Goal: Communication & Community: Answer question/provide support

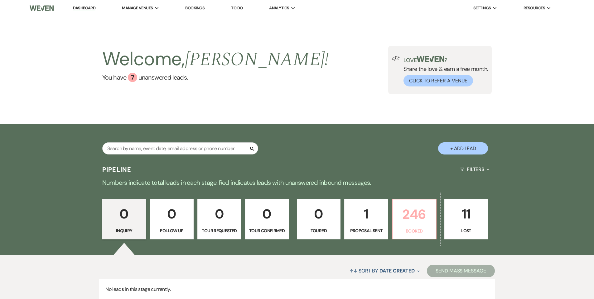
click at [411, 214] on p "246" at bounding box center [415, 214] width 36 height 21
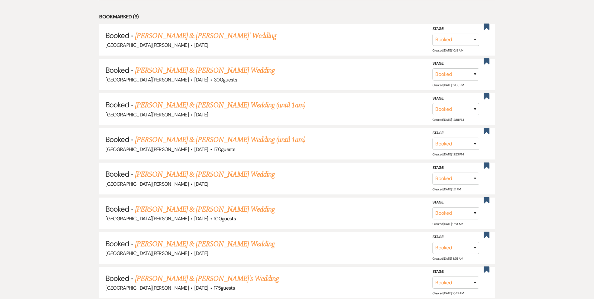
scroll to position [519, 0]
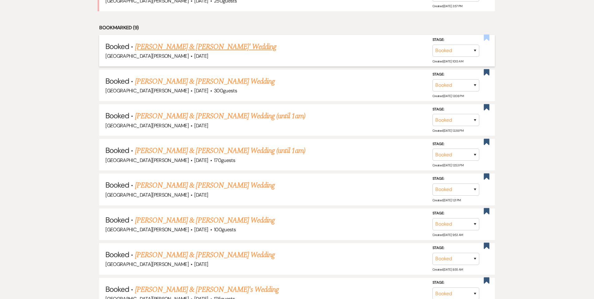
click at [489, 38] on use "button" at bounding box center [487, 38] width 6 height 6
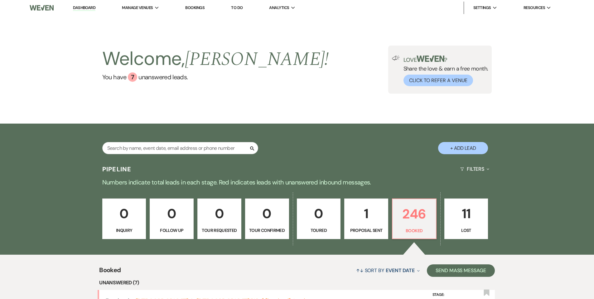
scroll to position [0, 0]
click at [230, 153] on input "text" at bounding box center [180, 148] width 156 height 12
type input "[PERSON_NAME]"
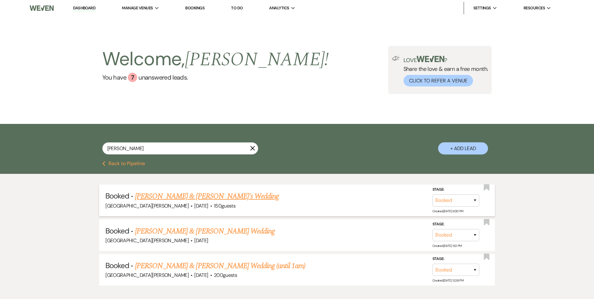
click at [211, 196] on link "[PERSON_NAME] & [PERSON_NAME]'s Wedding" at bounding box center [207, 196] width 144 height 11
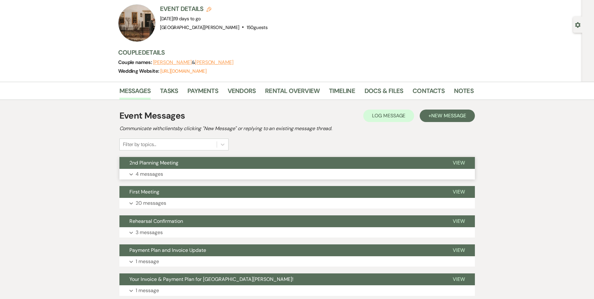
click at [276, 173] on button "Expand 4 messages" at bounding box center [298, 174] width 356 height 11
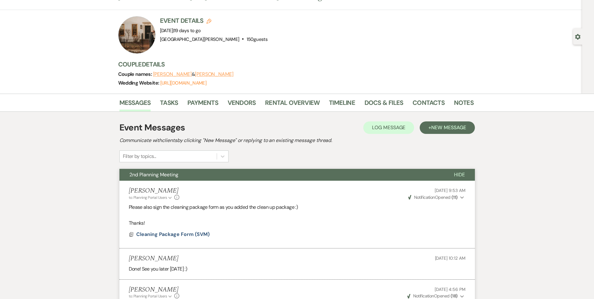
scroll to position [25, 0]
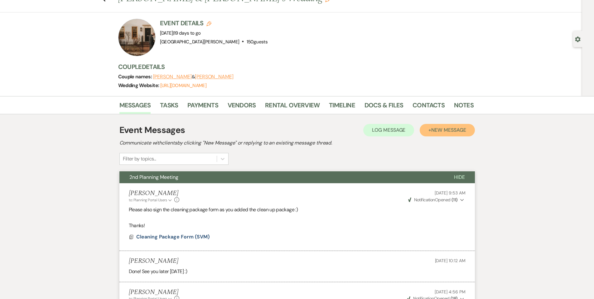
click at [445, 133] on button "+ New Message" at bounding box center [447, 130] width 55 height 12
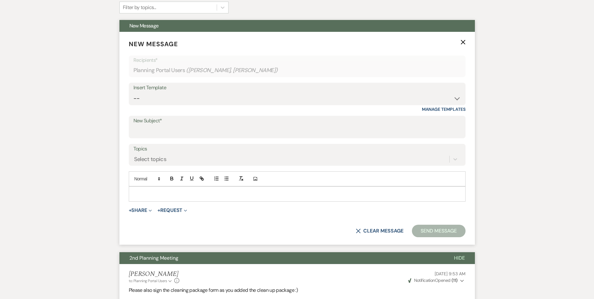
scroll to position [178, 0]
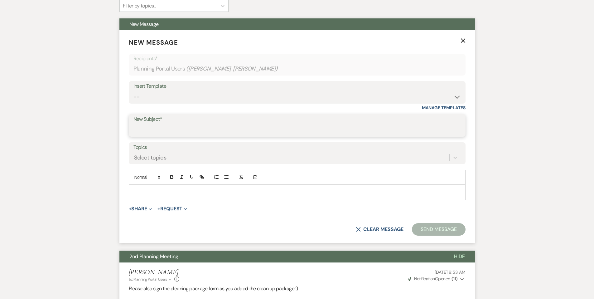
click at [191, 131] on input "New Subject*" at bounding box center [298, 130] width 328 height 12
type input "Final Planning Meeting"
click at [189, 189] on p at bounding box center [297, 192] width 327 height 7
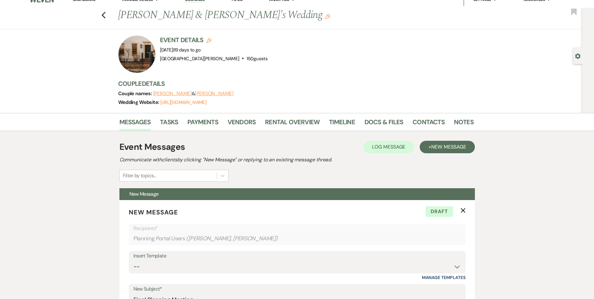
scroll to position [0, 0]
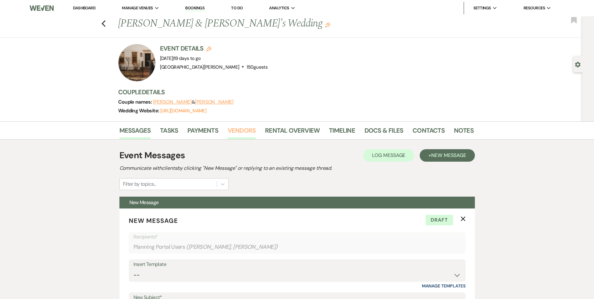
click at [237, 132] on link "Vendors" at bounding box center [242, 132] width 28 height 14
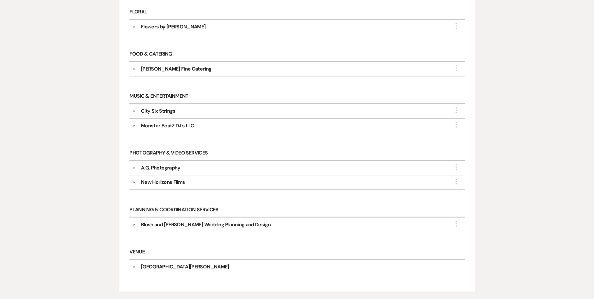
scroll to position [338, 0]
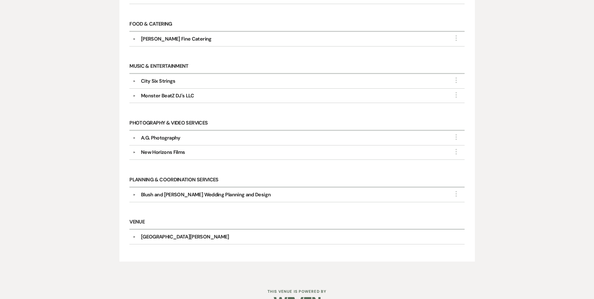
click at [138, 194] on button "▼" at bounding box center [134, 194] width 7 height 3
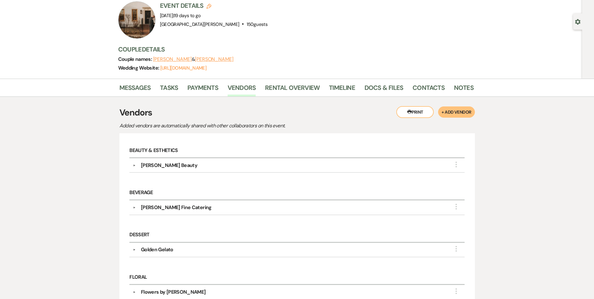
scroll to position [0, 0]
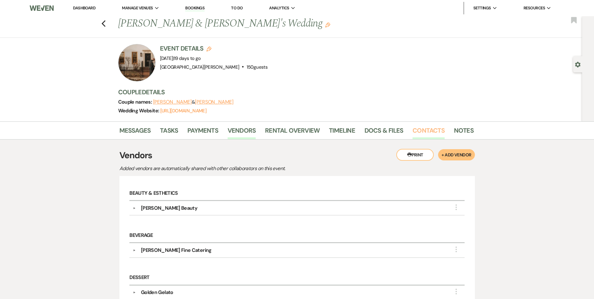
click at [425, 132] on link "Contacts" at bounding box center [429, 132] width 32 height 14
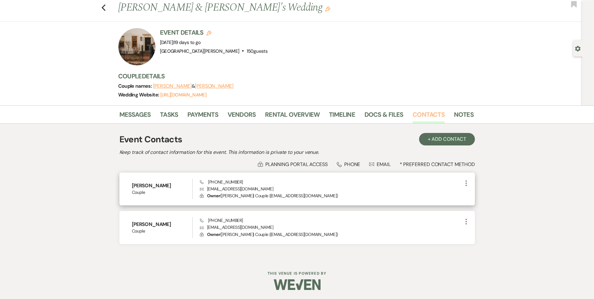
scroll to position [16, 0]
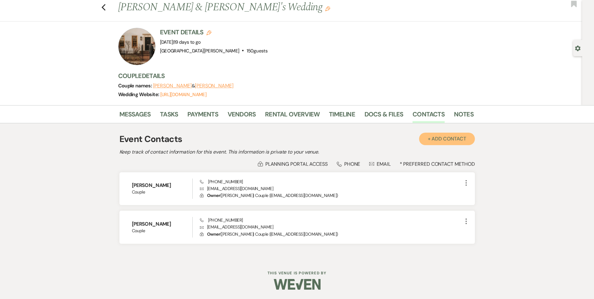
click at [430, 141] on button "+ Add Contact" at bounding box center [447, 139] width 56 height 12
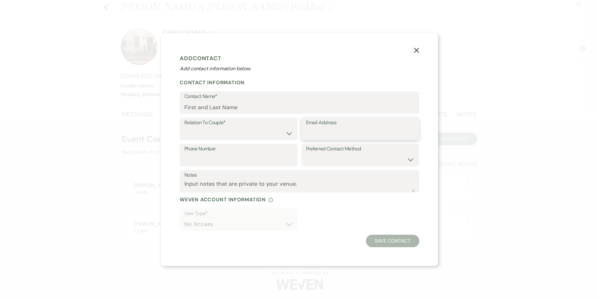
click at [323, 130] on input "Email Address" at bounding box center [360, 133] width 109 height 12
type input "v"
type input "√"
paste input "blushandbowtieweddings@gmail.com"
type input "blushandbowtieweddings@gmail.com"
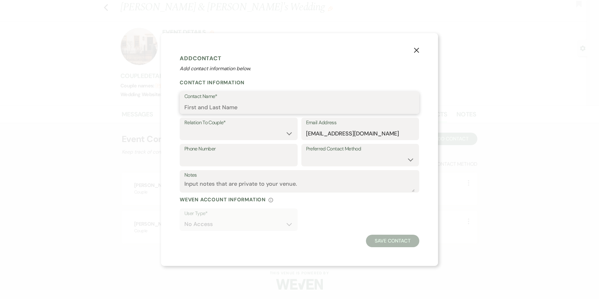
click at [251, 109] on input "Contact Name*" at bounding box center [299, 107] width 230 height 12
type input "Narnia"
click at [247, 133] on select "Couple Planner Parent of Couple Family Member Friend Other" at bounding box center [238, 133] width 109 height 12
select select "2"
click at [229, 112] on input "Narnia" at bounding box center [299, 107] width 230 height 12
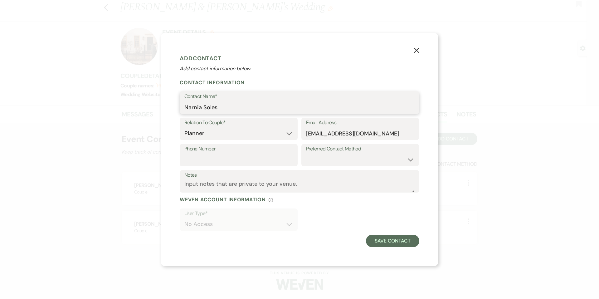
type input "Narnia Soles"
click at [394, 240] on button "Save Contact" at bounding box center [392, 241] width 53 height 12
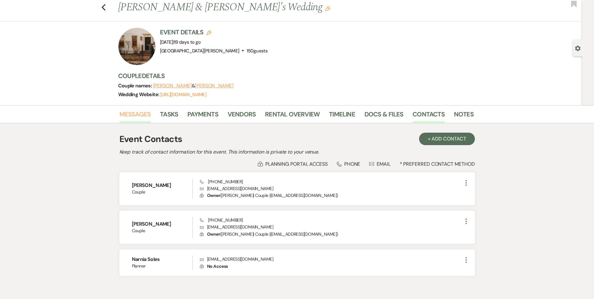
click at [142, 117] on link "Messages" at bounding box center [136, 116] width 32 height 14
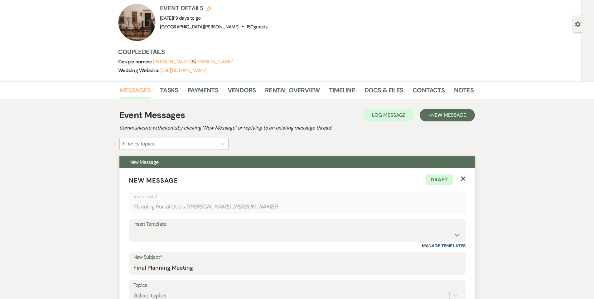
scroll to position [200, 0]
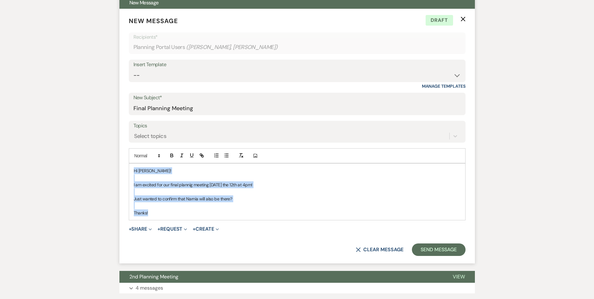
drag, startPoint x: 231, startPoint y: 215, endPoint x: 136, endPoint y: 163, distance: 108.8
click at [136, 164] on div "Hi Kailee! I am excited for our final plannig meeting tomorrow the 12th at 4pm!…" at bounding box center [297, 192] width 336 height 56
copy div "Hi Kailee! I am excited for our final plannig meeting tomorrow the 12th at 4pm!…"
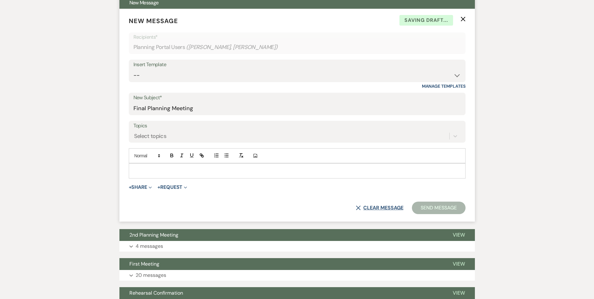
click at [384, 208] on button "X Clear message" at bounding box center [379, 207] width 47 height 5
click at [462, 17] on icon "X" at bounding box center [463, 19] width 5 height 5
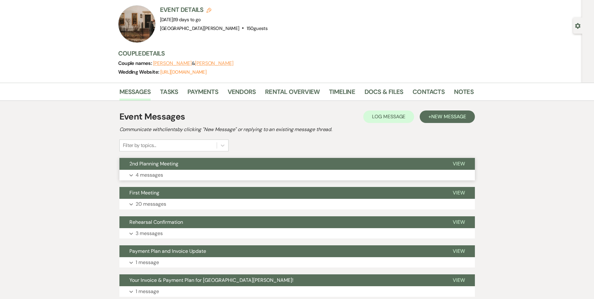
scroll to position [59, 0]
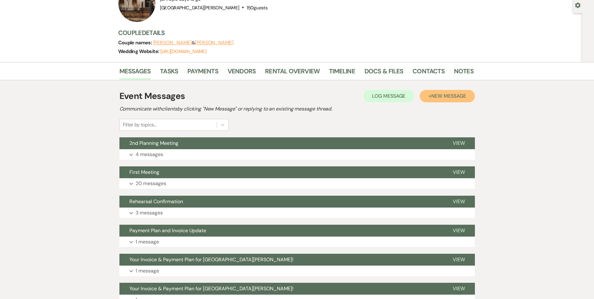
click at [441, 90] on button "+ New Message" at bounding box center [447, 96] width 55 height 12
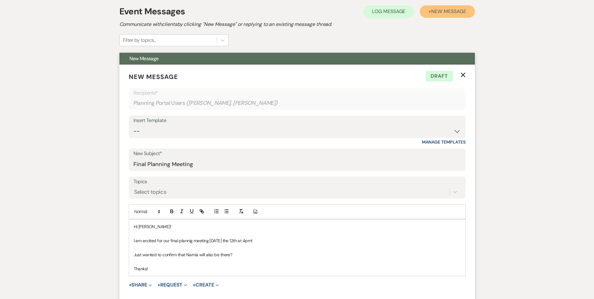
scroll to position [181, 0]
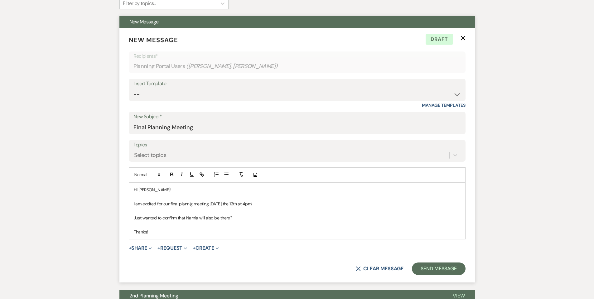
click at [463, 37] on icon "X" at bounding box center [463, 38] width 5 height 5
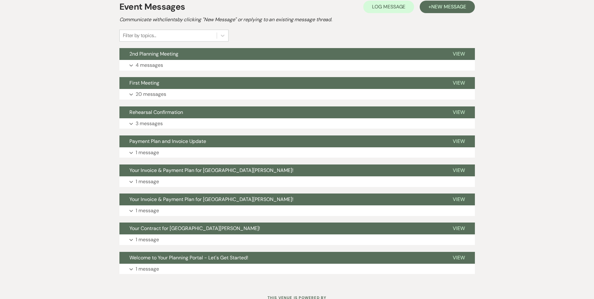
scroll to position [48, 0]
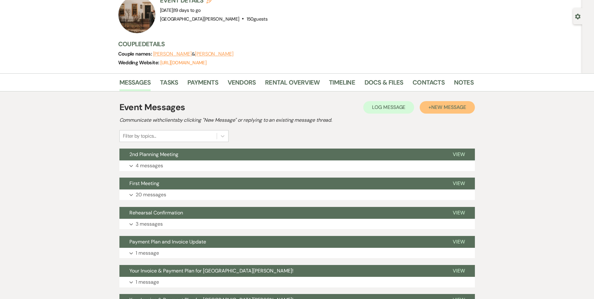
click at [437, 109] on span "New Message" at bounding box center [449, 107] width 35 height 7
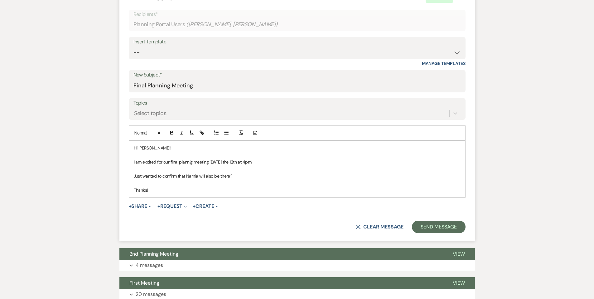
scroll to position [114, 0]
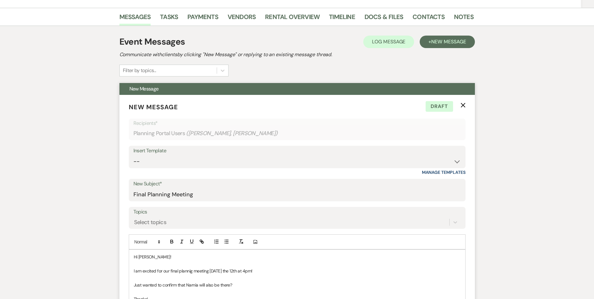
click at [461, 107] on icon "X" at bounding box center [463, 105] width 5 height 5
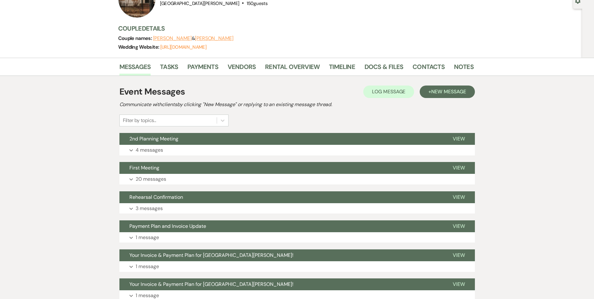
scroll to position [0, 0]
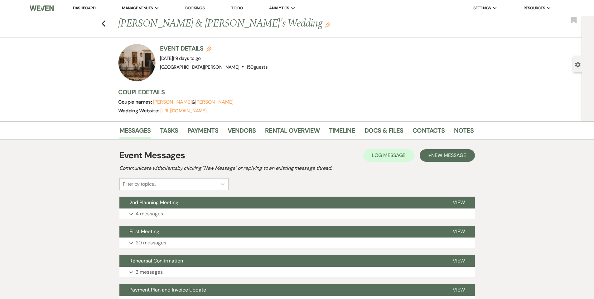
click at [82, 7] on link "Dashboard" at bounding box center [84, 7] width 22 height 5
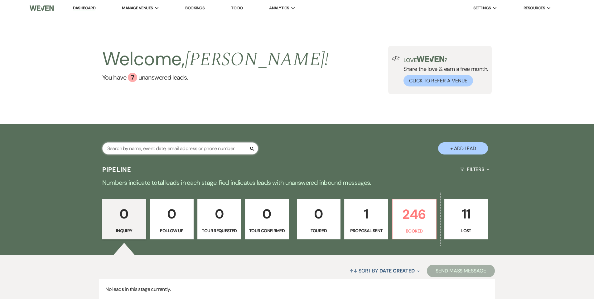
click at [209, 146] on input "text" at bounding box center [180, 148] width 156 height 12
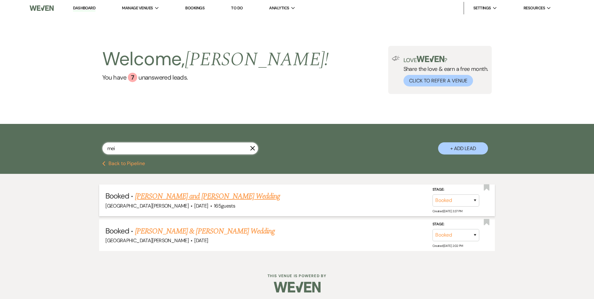
type input "mei"
click at [226, 193] on link "[PERSON_NAME] and [PERSON_NAME] Wedding" at bounding box center [207, 196] width 145 height 11
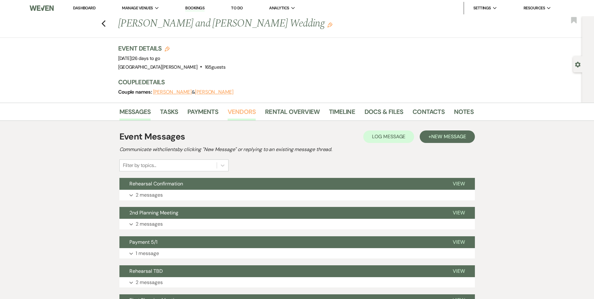
click at [235, 113] on link "Vendors" at bounding box center [242, 114] width 28 height 14
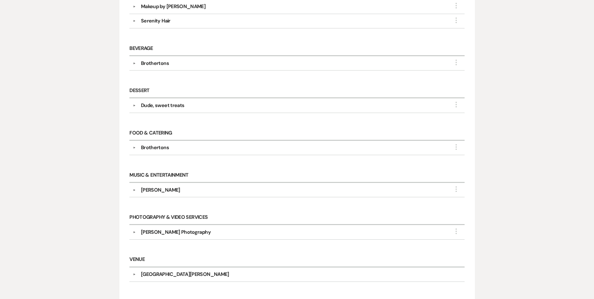
scroll to position [242, 0]
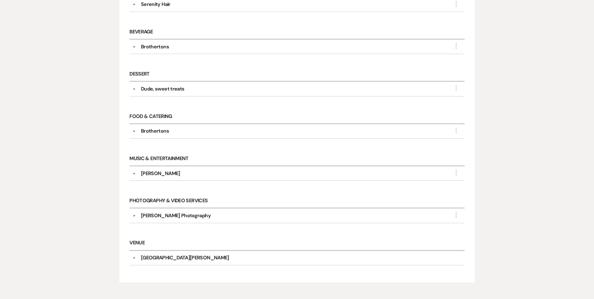
click at [135, 173] on button "▼" at bounding box center [134, 173] width 7 height 3
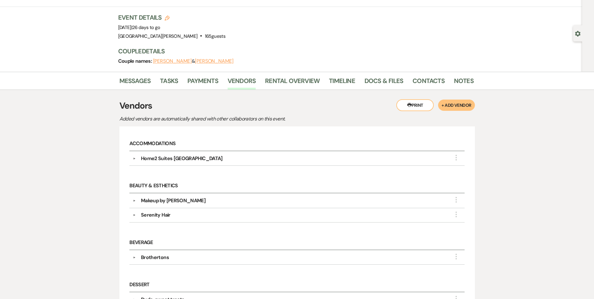
scroll to position [0, 0]
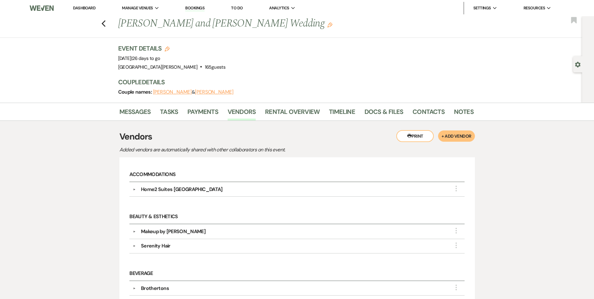
click at [87, 7] on link "Dashboard" at bounding box center [84, 7] width 22 height 5
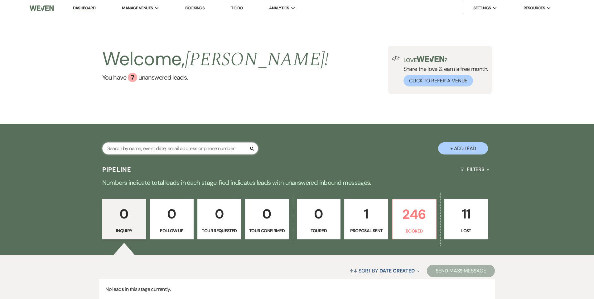
click at [199, 148] on input "text" at bounding box center [180, 148] width 156 height 12
type input "[PERSON_NAME]"
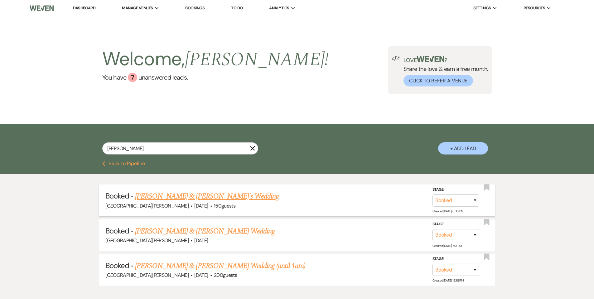
click at [223, 196] on link "[PERSON_NAME] & [PERSON_NAME]'s Wedding" at bounding box center [207, 196] width 144 height 11
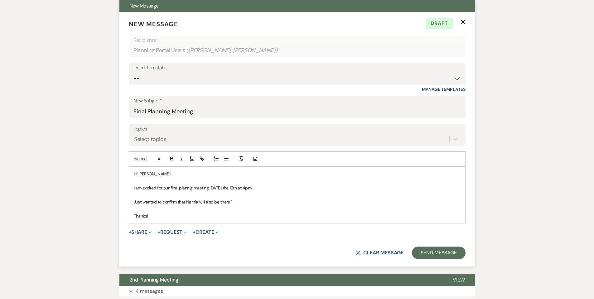
scroll to position [203, 0]
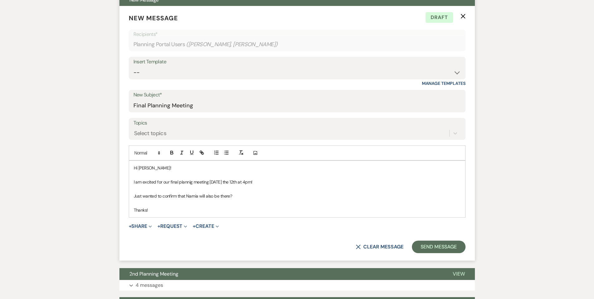
click at [191, 183] on p "I am excited for our final plannig meeting tomorrow the 12th at 4pm!" at bounding box center [297, 181] width 327 height 7
click at [252, 201] on p at bounding box center [297, 202] width 327 height 7
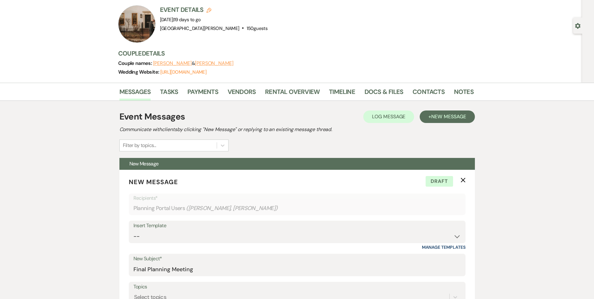
scroll to position [0, 0]
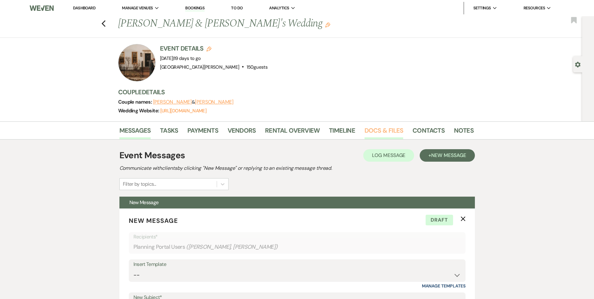
click at [376, 130] on link "Docs & Files" at bounding box center [384, 132] width 39 height 14
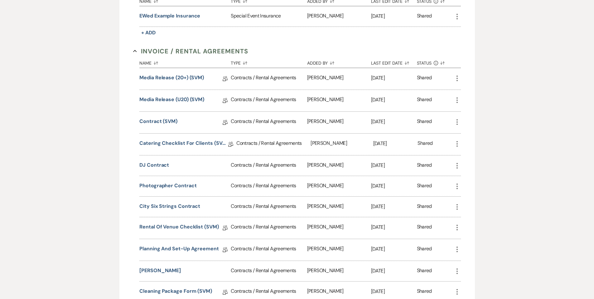
scroll to position [261, 0]
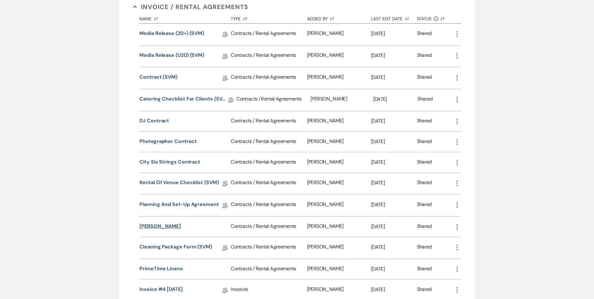
click at [162, 225] on button "[PERSON_NAME]" at bounding box center [160, 225] width 42 height 7
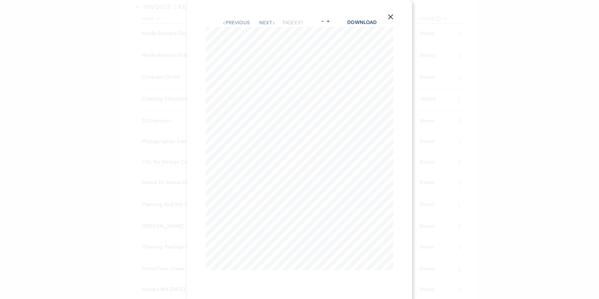
click at [391, 16] on icon "X" at bounding box center [391, 17] width 6 height 6
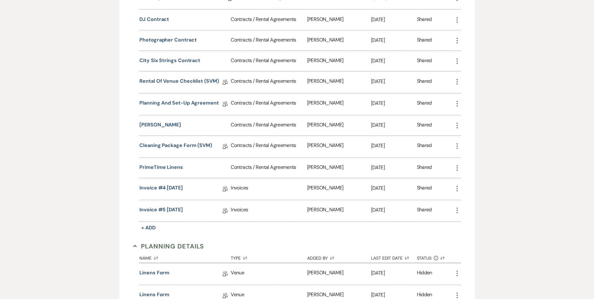
scroll to position [357, 0]
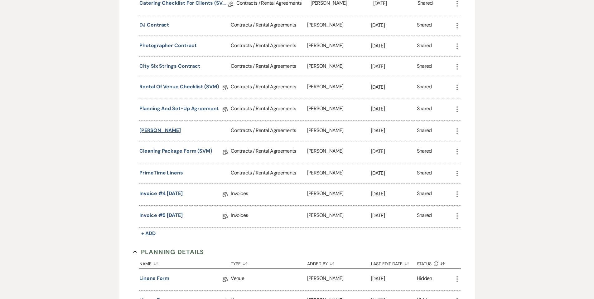
click at [156, 131] on button "[PERSON_NAME]" at bounding box center [160, 130] width 42 height 7
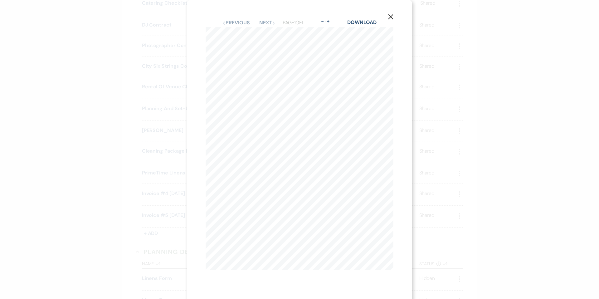
click at [393, 20] on icon "X" at bounding box center [391, 17] width 6 height 6
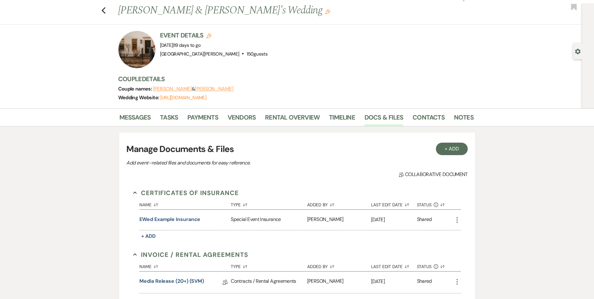
scroll to position [0, 0]
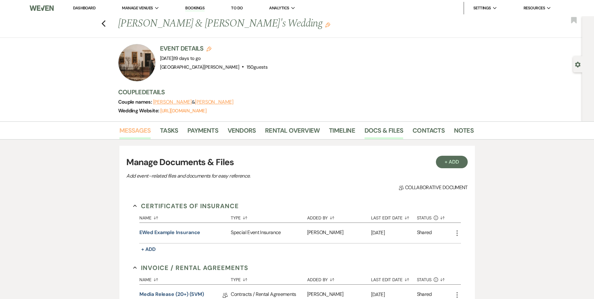
click at [147, 136] on link "Messages" at bounding box center [136, 132] width 32 height 14
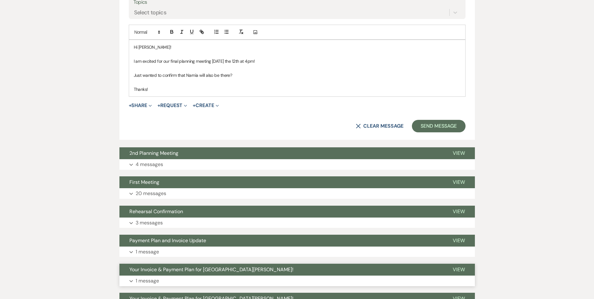
scroll to position [208, 0]
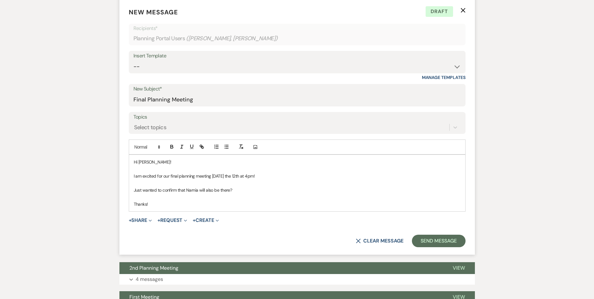
click at [252, 191] on p "Just wanted to confirm that Narnia will also be there?" at bounding box center [297, 190] width 327 height 7
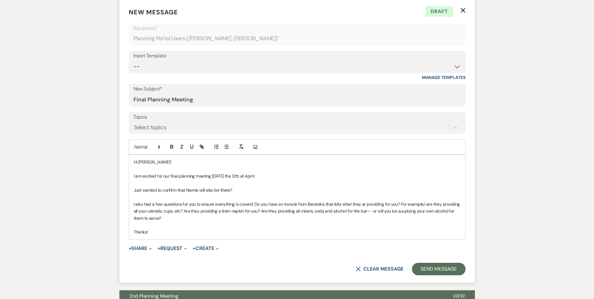
click at [250, 205] on p "I also had a few questions for you to ensure everything is coverd: Do you have …" at bounding box center [297, 211] width 327 height 21
drag, startPoint x: 297, startPoint y: 205, endPoint x: 294, endPoint y: 206, distance: 3.4
click at [294, 206] on p "I also had a few questions for you to ensure everything is covered: Do you have…" at bounding box center [297, 211] width 327 height 21
click at [316, 205] on p "I also had a few questions for you to ensure everything is covered: Do you have…" at bounding box center [297, 211] width 327 height 21
click at [315, 205] on p "I also had a few questions for you to ensure everything is covered: Do you have…" at bounding box center [297, 211] width 327 height 21
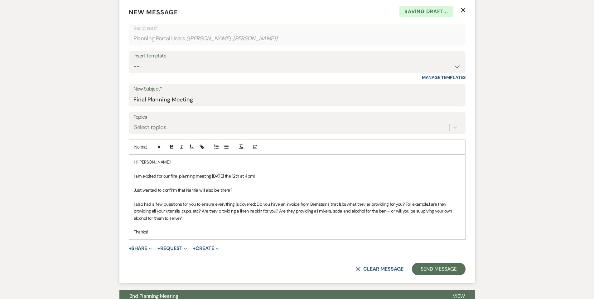
click at [342, 205] on p "I also had a few questions for you to ensure everything is covered: Do you have…" at bounding box center [297, 211] width 327 height 21
click at [370, 205] on p "I also had a few questions for you to ensure everything is covered: Do you have…" at bounding box center [297, 211] width 327 height 21
click at [369, 205] on p "I also had a few questions for you to ensure everything is covered: Do you have…" at bounding box center [297, 211] width 327 height 21
click at [432, 204] on p "I also had a few questions for you to ensure everything is covered: Do you have…" at bounding box center [297, 211] width 327 height 21
click at [422, 213] on p "I also had a few questions for you to ensure everything is covered: Do you have…" at bounding box center [297, 211] width 327 height 21
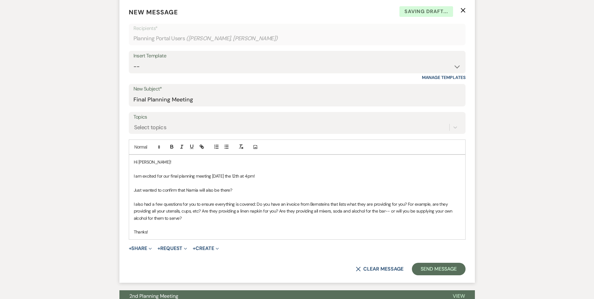
click at [226, 219] on p "I also had a few questions for you to ensure everything is covered: Do you have…" at bounding box center [297, 211] width 327 height 21
click at [434, 273] on button "Send Message" at bounding box center [438, 269] width 53 height 12
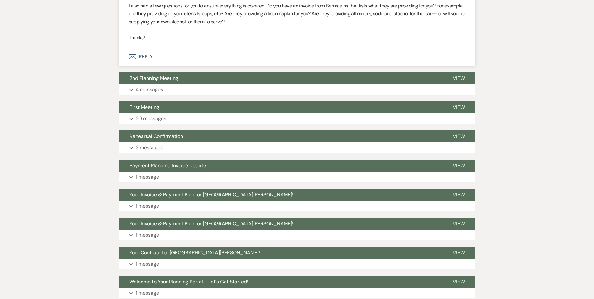
scroll to position [276, 0]
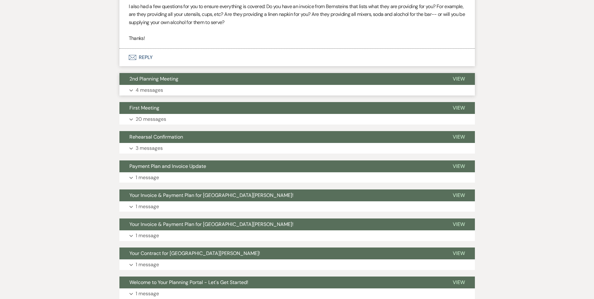
click at [203, 84] on button "2nd Planning Meeting" at bounding box center [282, 79] width 324 height 12
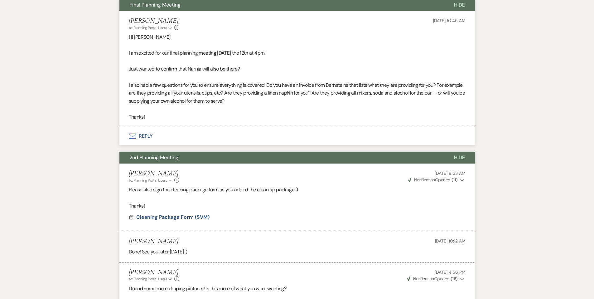
scroll to position [191, 0]
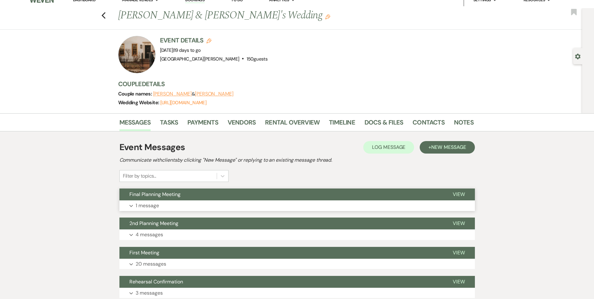
scroll to position [20, 0]
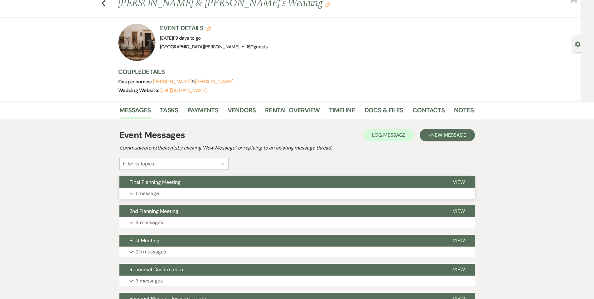
click at [426, 188] on button "Expand 1 message" at bounding box center [298, 193] width 356 height 11
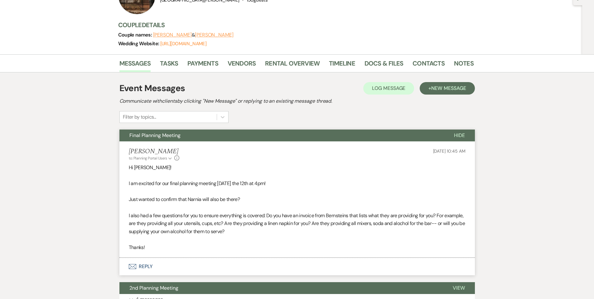
scroll to position [67, 0]
click at [462, 158] on icon "Expand" at bounding box center [463, 158] width 4 height 4
click at [462, 158] on use "button" at bounding box center [462, 158] width 3 height 2
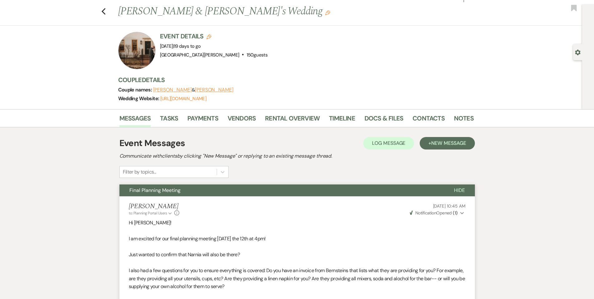
scroll to position [0, 0]
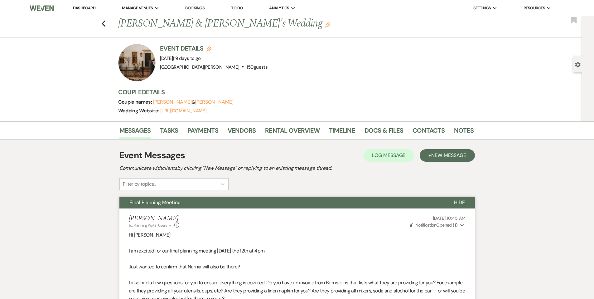
drag, startPoint x: 85, startPoint y: 7, endPoint x: 84, endPoint y: 12, distance: 5.0
click at [85, 7] on link "Dashboard" at bounding box center [84, 7] width 22 height 5
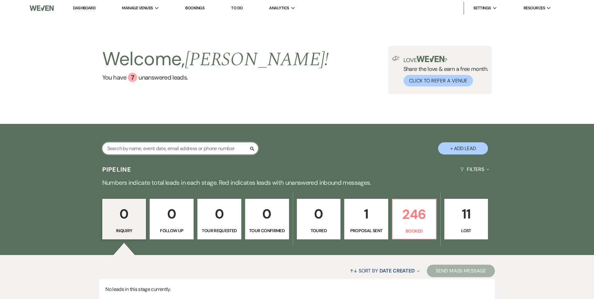
click at [233, 146] on input "text" at bounding box center [180, 148] width 156 height 12
type input "[PERSON_NAME]"
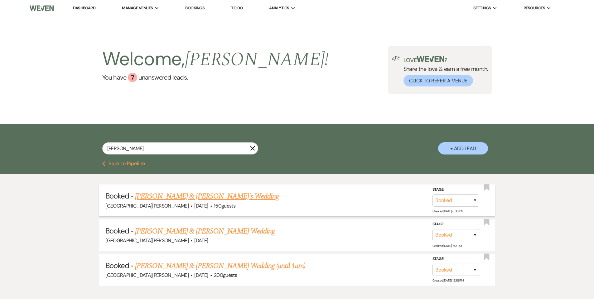
click at [200, 195] on link "[PERSON_NAME] & [PERSON_NAME]'s Wedding" at bounding box center [207, 196] width 144 height 11
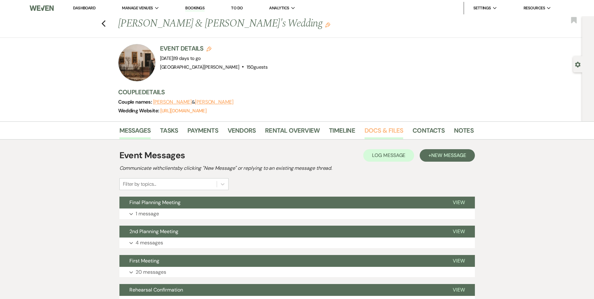
click at [371, 130] on link "Docs & Files" at bounding box center [384, 132] width 39 height 14
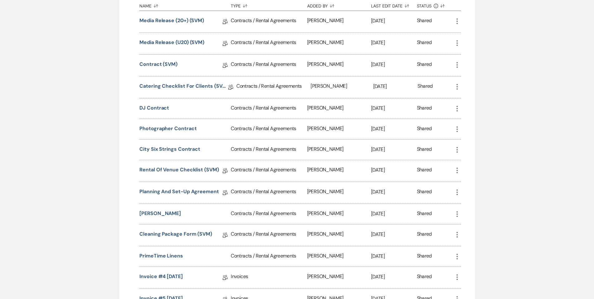
scroll to position [336, 0]
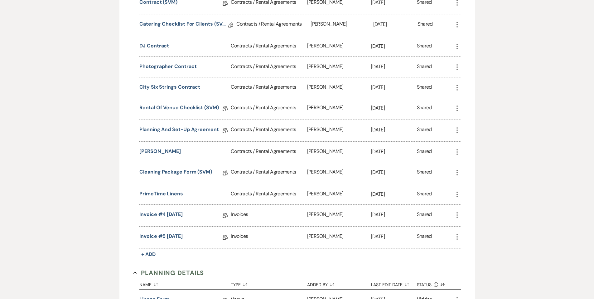
click at [166, 195] on button "PrimeTime linens" at bounding box center [161, 193] width 44 height 7
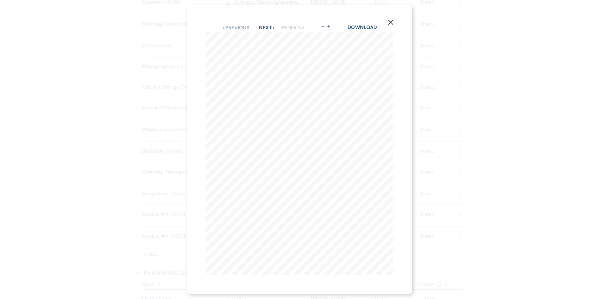
click at [395, 23] on button "X" at bounding box center [390, 21] width 9 height 11
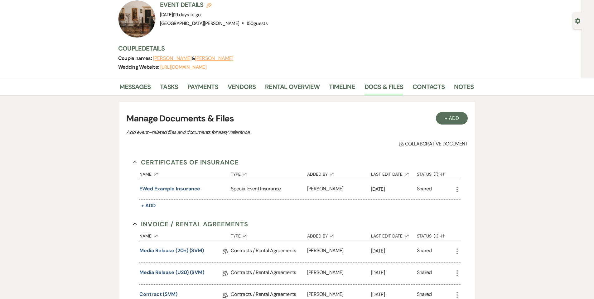
scroll to position [0, 0]
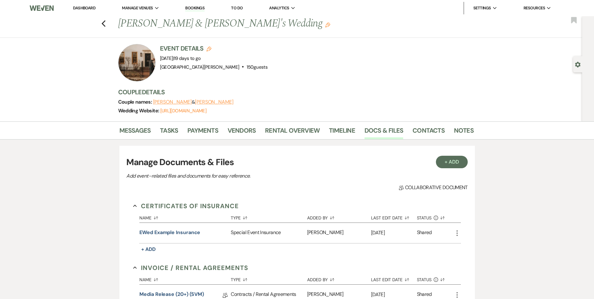
click at [83, 8] on link "Dashboard" at bounding box center [84, 7] width 22 height 5
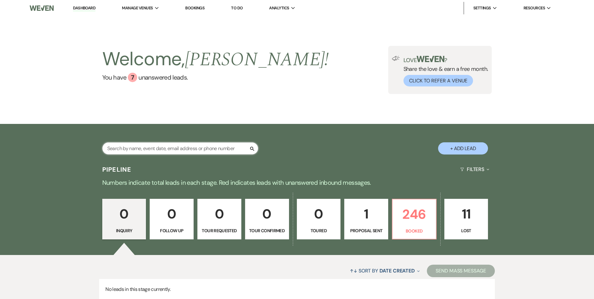
click at [164, 148] on input "text" at bounding box center [180, 148] width 156 height 12
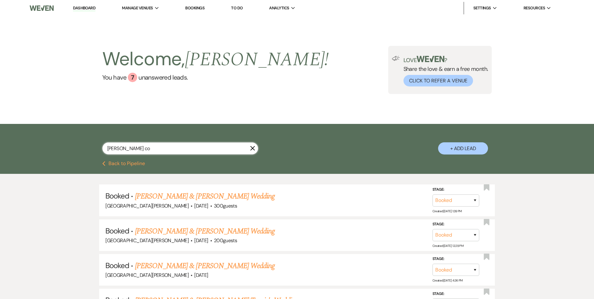
drag, startPoint x: 139, startPoint y: 149, endPoint x: 57, endPoint y: 140, distance: 83.2
click at [62, 142] on div "[PERSON_NAME] co X + Add Lead" at bounding box center [297, 142] width 594 height 37
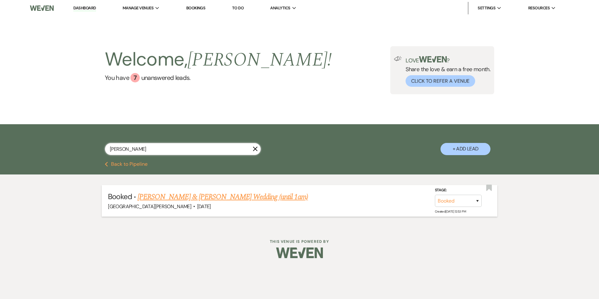
type input "[PERSON_NAME]"
click at [220, 194] on link "[PERSON_NAME] & [PERSON_NAME] Wedding (until 1am)" at bounding box center [223, 196] width 170 height 11
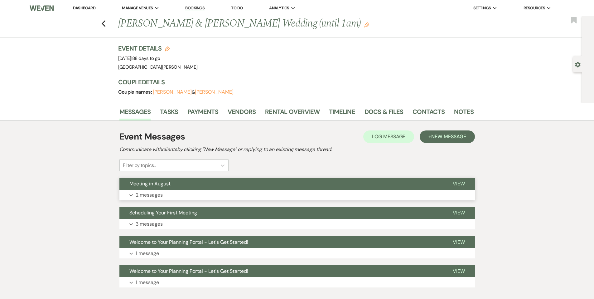
click at [247, 188] on button "Meeting in August" at bounding box center [282, 184] width 324 height 12
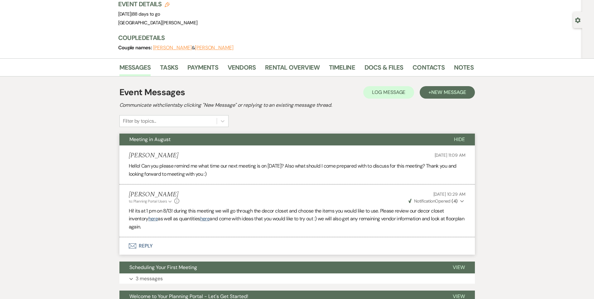
scroll to position [59, 0]
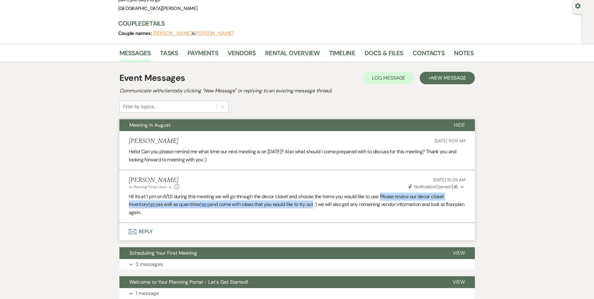
drag, startPoint x: 386, startPoint y: 196, endPoint x: 320, endPoint y: 201, distance: 66.0
click at [320, 201] on p "Hi! its at 1 pm on 8/13! during this meeting we will go through the decor close…" at bounding box center [297, 205] width 337 height 24
copy p "Please review our decor closet inventory here as well as quantities here and co…"
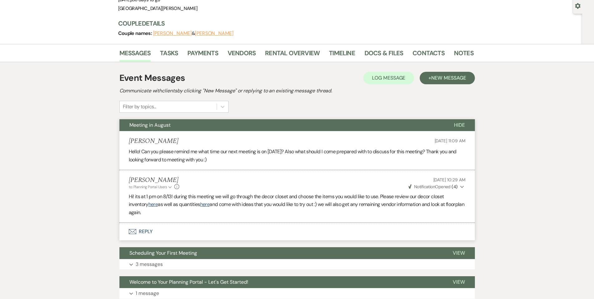
click at [355, 212] on p "Hi! its at 1 pm on 8/13! during this meeting we will go through the decor close…" at bounding box center [297, 205] width 337 height 24
click at [416, 107] on div "Event Messages Log Log Message + New Message Communicate with clients by clicki…" at bounding box center [298, 91] width 356 height 41
click at [453, 79] on span "New Message" at bounding box center [449, 78] width 35 height 7
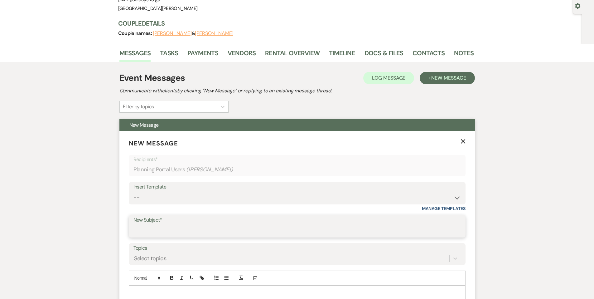
click at [179, 227] on input "New Subject*" at bounding box center [298, 231] width 328 height 12
type input "2nd Planning Meeting"
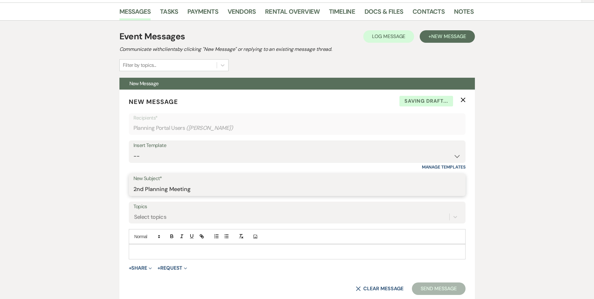
scroll to position [173, 0]
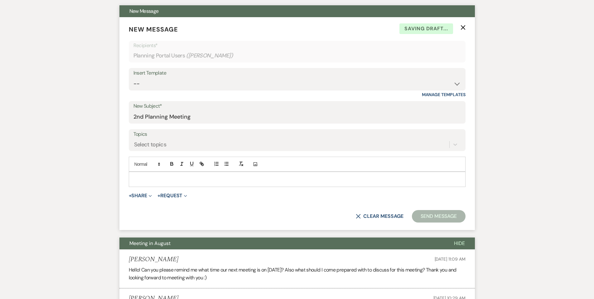
click at [202, 179] on p at bounding box center [297, 179] width 327 height 7
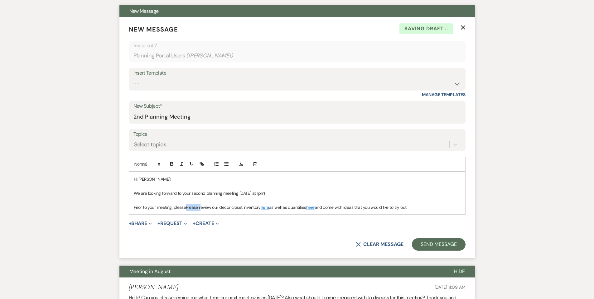
drag, startPoint x: 202, startPoint y: 208, endPoint x: 188, endPoint y: 210, distance: 13.2
click at [188, 210] on p "Prior to your meeting, please Please review our decor closet inventory here as …" at bounding box center [297, 207] width 327 height 7
click at [256, 209] on link "here" at bounding box center [253, 207] width 8 height 6
click at [253, 216] on link "[URL][DOMAIN_NAME]" at bounding box center [237, 219] width 39 height 8
click at [302, 207] on link "here" at bounding box center [298, 207] width 8 height 6
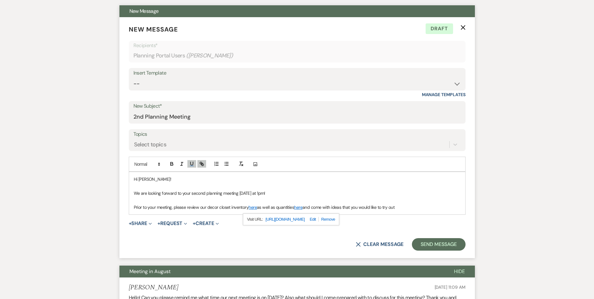
click at [305, 217] on link "[URL][DOMAIN_NAME]" at bounding box center [285, 219] width 39 height 8
click at [395, 204] on span "and come with ideas that you would like to try out" at bounding box center [349, 207] width 92 height 6
click at [400, 208] on p "Prior to your meeting, please r eview our decor closet inventory here as well a…" at bounding box center [297, 207] width 327 height 7
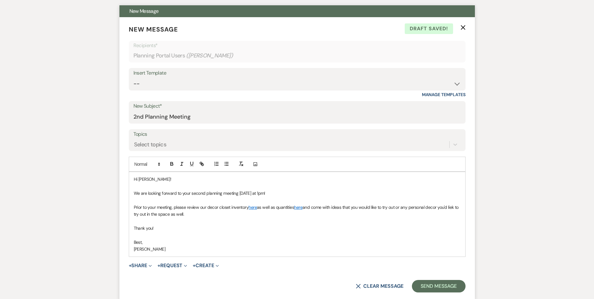
click at [458, 208] on span "and come with ideas that you would like to try out or any personal decor you'd …" at bounding box center [297, 210] width 326 height 12
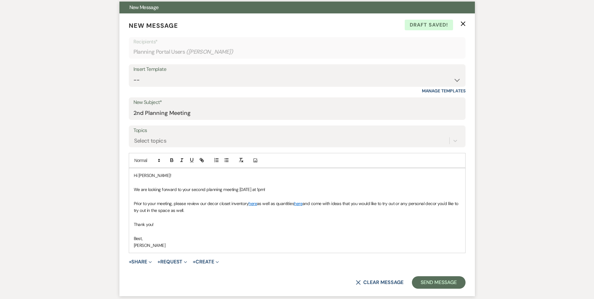
scroll to position [181, 0]
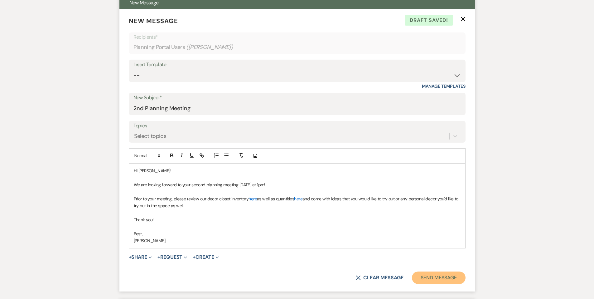
click at [425, 276] on button "Send Message" at bounding box center [438, 277] width 53 height 12
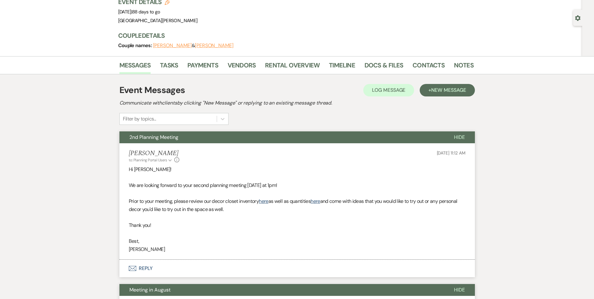
scroll to position [48, 0]
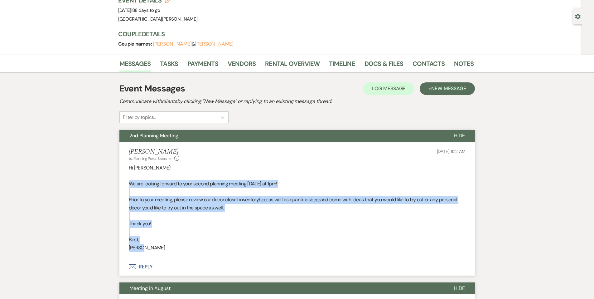
drag, startPoint x: 130, startPoint y: 185, endPoint x: 173, endPoint y: 246, distance: 74.5
click at [173, 246] on div "Hi [PERSON_NAME]! We are looking forward to your second planning meeting [DATE]…" at bounding box center [297, 208] width 337 height 88
copy div "We are looking forward to your second planning meeting [DATE] at 1pm! Prior to …"
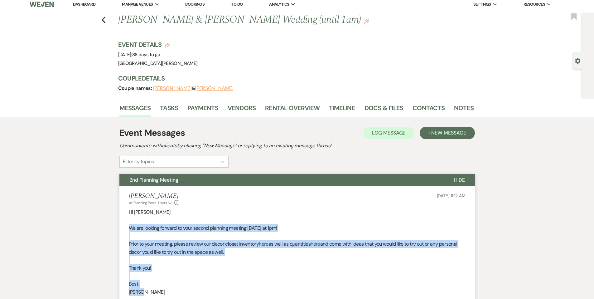
scroll to position [0, 0]
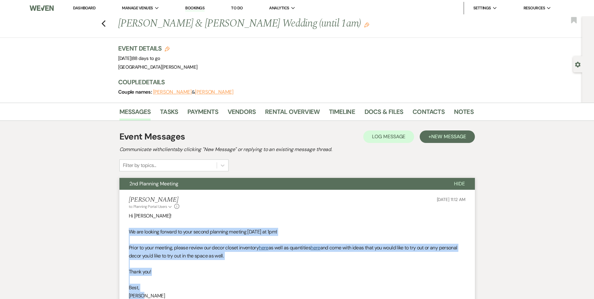
click at [92, 9] on link "Dashboard" at bounding box center [84, 7] width 22 height 5
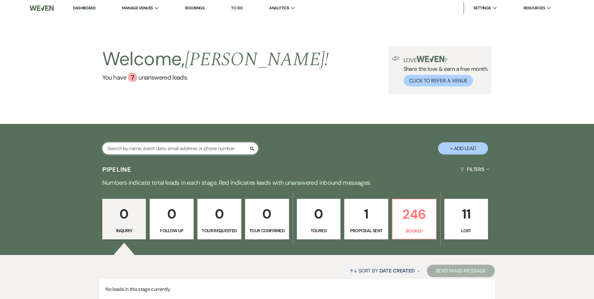
click at [200, 149] on input "text" at bounding box center [180, 148] width 156 height 12
type input "caproni"
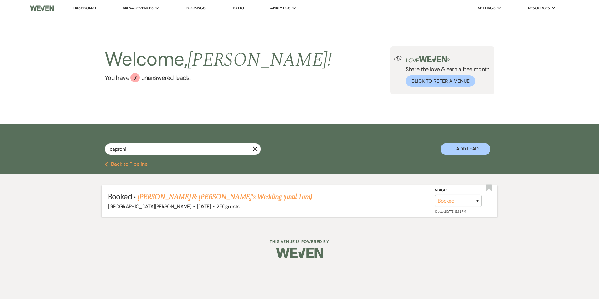
click at [228, 198] on link "[PERSON_NAME] & [PERSON_NAME]'s Wedding (until 1am)" at bounding box center [225, 196] width 174 height 11
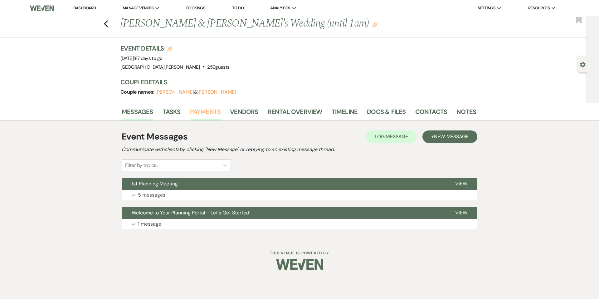
click at [211, 110] on link "Payments" at bounding box center [205, 114] width 31 height 14
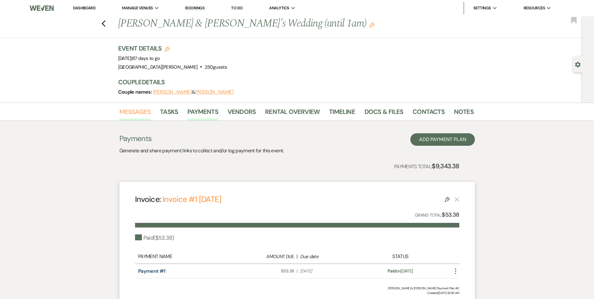
click at [143, 115] on link "Messages" at bounding box center [136, 114] width 32 height 14
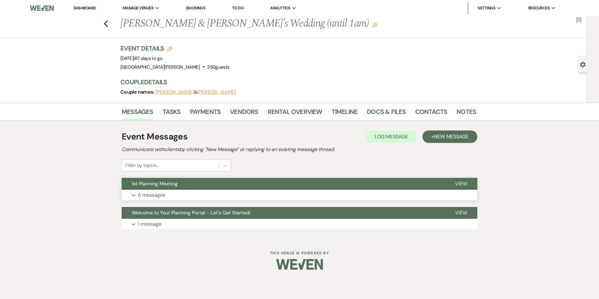
click at [300, 192] on button "Expand 5 messages" at bounding box center [300, 195] width 356 height 11
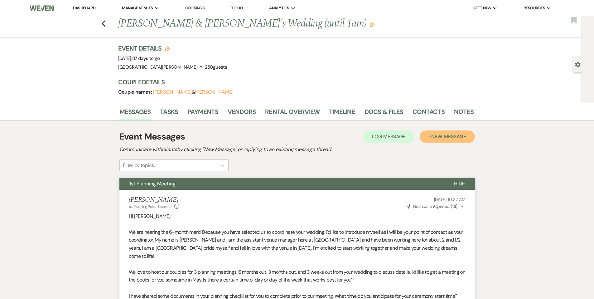
click at [441, 136] on span "New Message" at bounding box center [449, 136] width 35 height 7
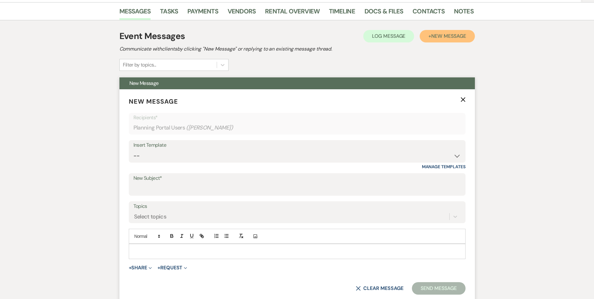
scroll to position [198, 0]
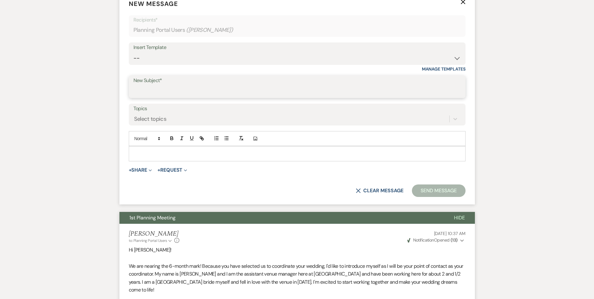
click at [154, 94] on input "New Subject*" at bounding box center [298, 91] width 328 height 12
type input "2nd Planning Meeting"
click at [170, 153] on p at bounding box center [297, 153] width 327 height 7
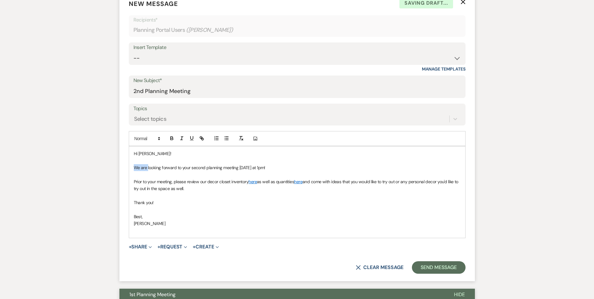
drag, startPoint x: 147, startPoint y: 167, endPoint x: 128, endPoint y: 168, distance: 19.1
click at [128, 168] on form "New Message X Saving draft... Recipients* Planning Portal Users ( [PERSON_NAME]…" at bounding box center [298, 137] width 356 height 290
click at [260, 170] on span "I am looking forward to your second planning meeting [DATE] at 1pm!" at bounding box center [197, 168] width 126 height 6
click at [330, 171] on p at bounding box center [297, 174] width 327 height 7
click at [318, 169] on p "I am looking forward to your second planning meeting [DATE] at 11am!" at bounding box center [297, 167] width 327 height 7
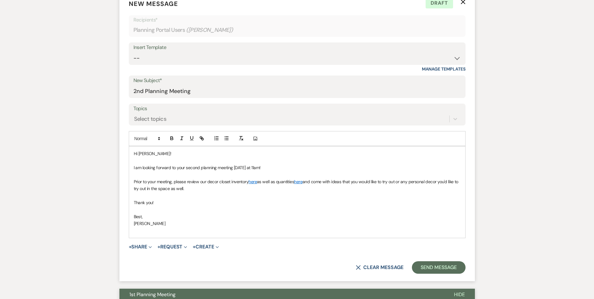
click at [230, 190] on p "Prior to your meeting, please review our decor closet inventory here as well as…" at bounding box center [297, 185] width 327 height 14
click at [311, 190] on span "and come with ideas that you would like to try out or any personal decor you'd …" at bounding box center [297, 185] width 326 height 12
click at [371, 187] on p "Prior to your meeting, please review our decor closet inventory here as well as…" at bounding box center [297, 185] width 327 height 14
click at [305, 189] on span "and come with ideas that you would like to try out or any personal decor you'd …" at bounding box center [297, 185] width 326 height 12
click at [317, 199] on p "Thank you!" at bounding box center [297, 202] width 327 height 7
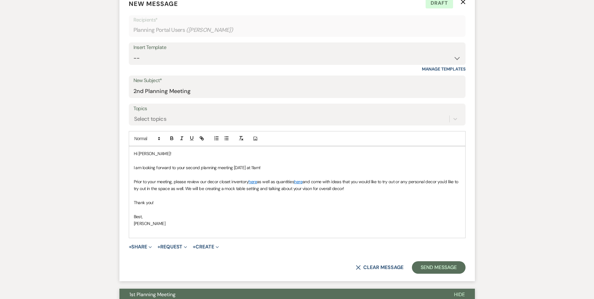
click at [316, 231] on p at bounding box center [297, 230] width 327 height 7
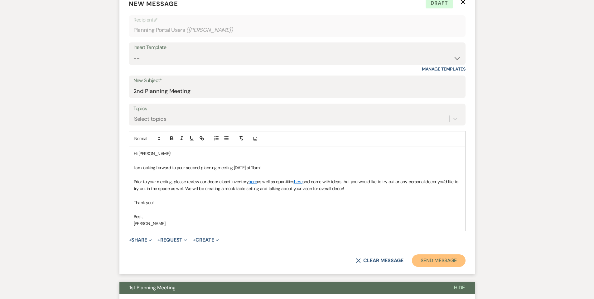
click at [440, 256] on button "Send Message" at bounding box center [438, 260] width 53 height 12
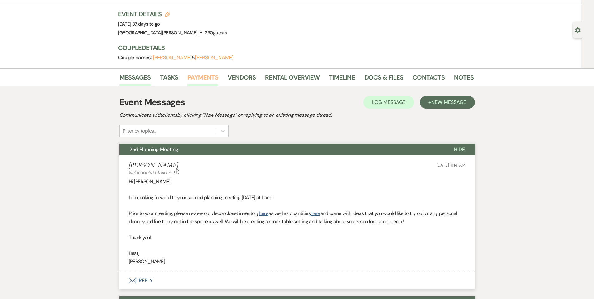
scroll to position [0, 0]
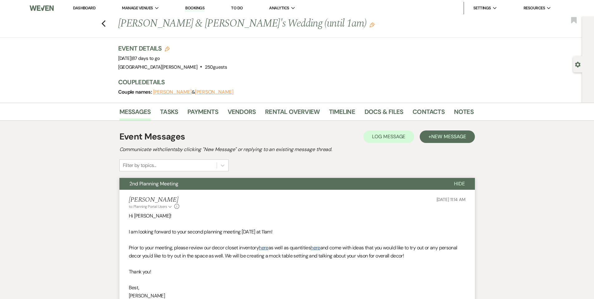
click at [87, 8] on link "Dashboard" at bounding box center [84, 7] width 22 height 5
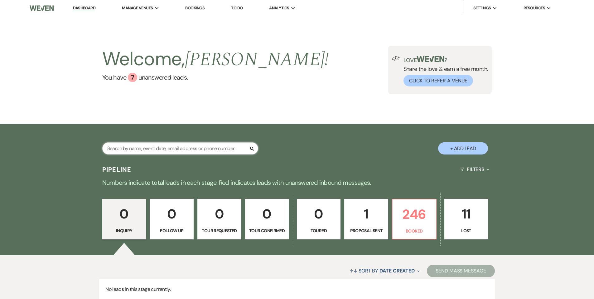
click at [192, 145] on input "text" at bounding box center [180, 148] width 156 height 12
type input "[PERSON_NAME]"
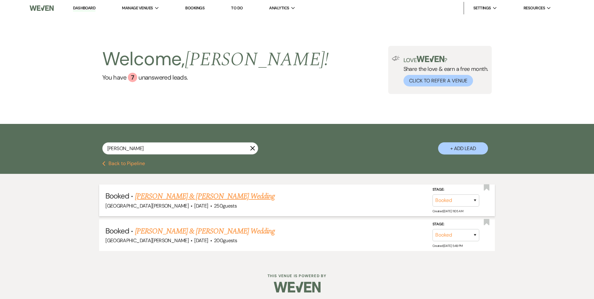
click at [243, 196] on link "[PERSON_NAME] & [PERSON_NAME] Wedding" at bounding box center [205, 196] width 140 height 11
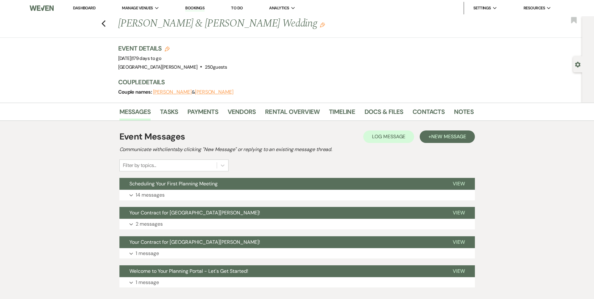
click at [574, 63] on div "Gear Settings" at bounding box center [580, 64] width 12 height 16
click at [576, 63] on use "button" at bounding box center [578, 65] width 5 height 6
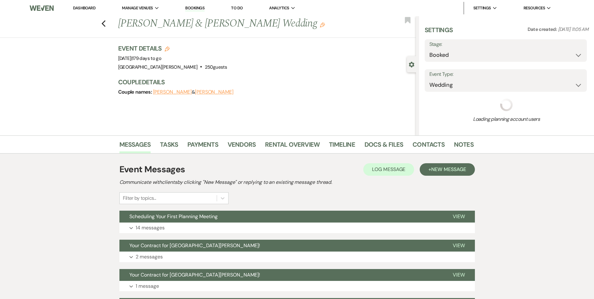
select select "12"
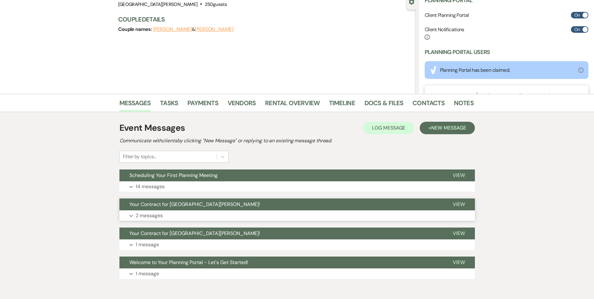
scroll to position [92, 0]
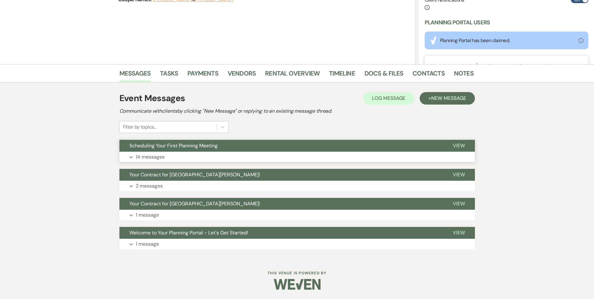
click at [273, 144] on button "Scheduling Your First Planning Meeting" at bounding box center [282, 146] width 324 height 12
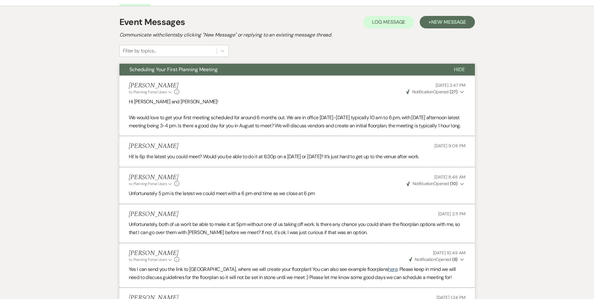
scroll to position [74, 0]
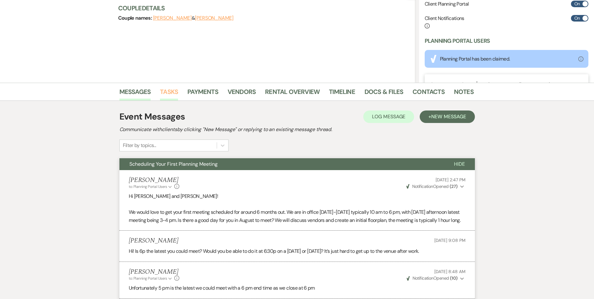
click at [168, 91] on link "Tasks" at bounding box center [169, 94] width 18 height 14
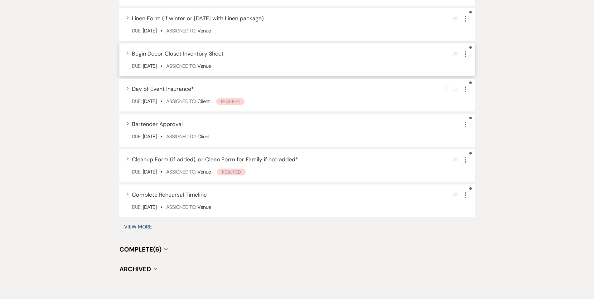
scroll to position [629, 0]
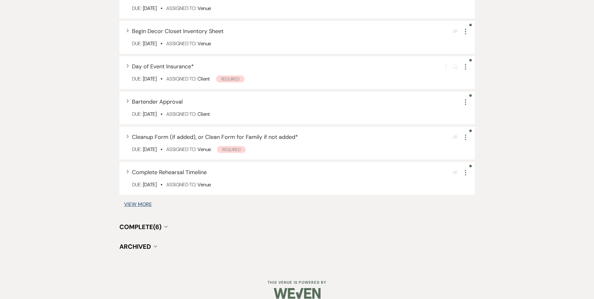
click at [163, 226] on button "Complete (6) Collapse" at bounding box center [144, 227] width 48 height 6
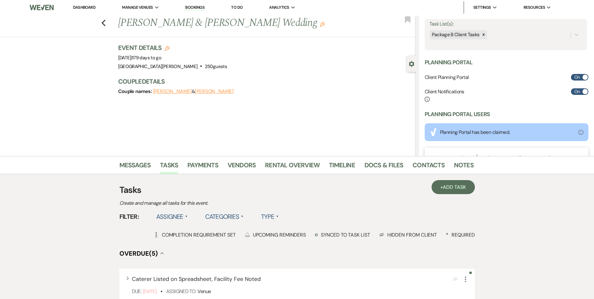
scroll to position [0, 0]
click at [82, 7] on link "Dashboard" at bounding box center [84, 7] width 22 height 5
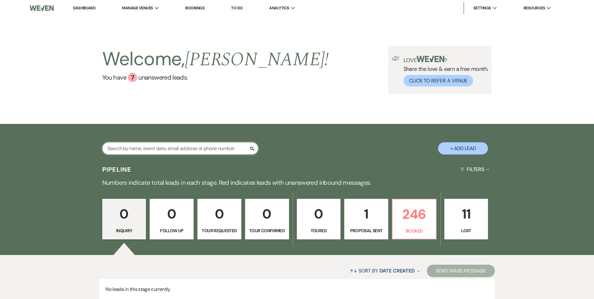
click at [191, 146] on input "text" at bounding box center [180, 148] width 156 height 12
type input "fang"
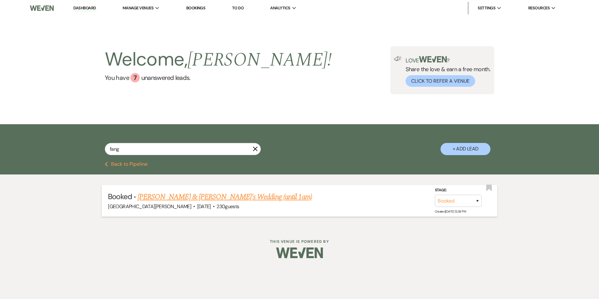
click at [223, 197] on link "[PERSON_NAME] & [PERSON_NAME]'s Wedding (until 1am)" at bounding box center [225, 196] width 174 height 11
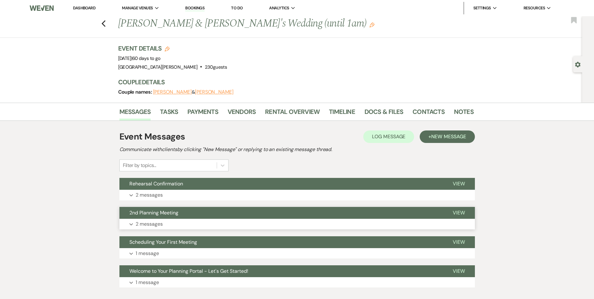
click at [231, 223] on button "Expand 2 messages" at bounding box center [298, 224] width 356 height 11
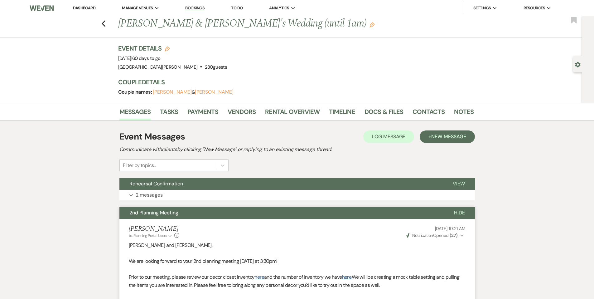
click at [88, 6] on link "Dashboard" at bounding box center [84, 7] width 22 height 5
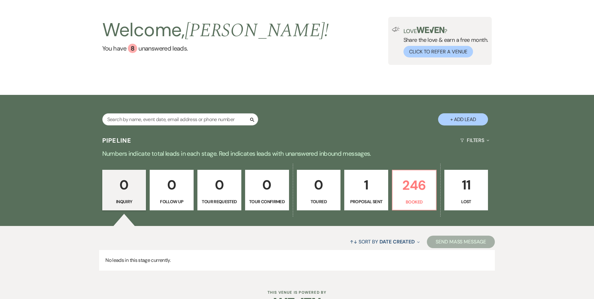
scroll to position [48, 0]
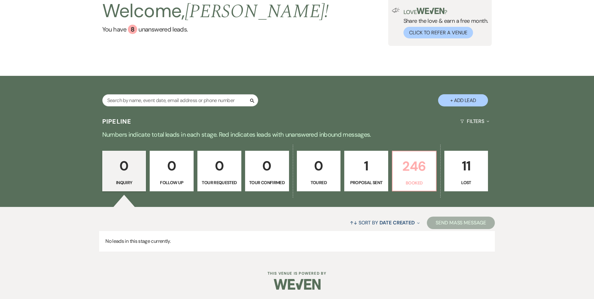
click at [410, 166] on p "246" at bounding box center [415, 166] width 36 height 21
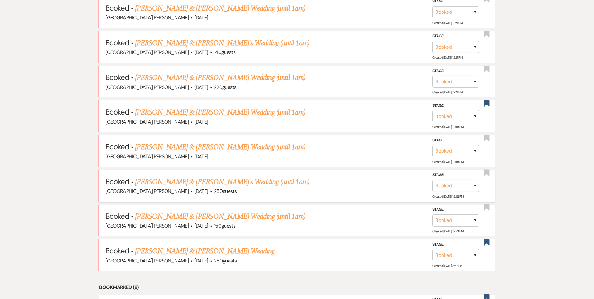
click at [215, 185] on link "[PERSON_NAME] & [PERSON_NAME]'s Wedding (until 1am)" at bounding box center [222, 181] width 174 height 11
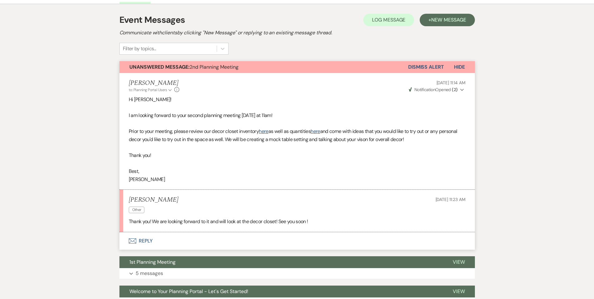
scroll to position [47, 0]
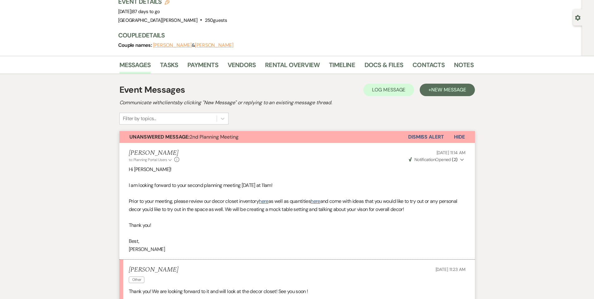
click at [427, 138] on button "Dismiss Alert" at bounding box center [426, 137] width 36 height 12
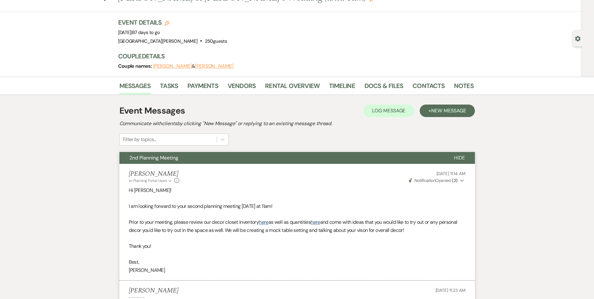
scroll to position [0, 0]
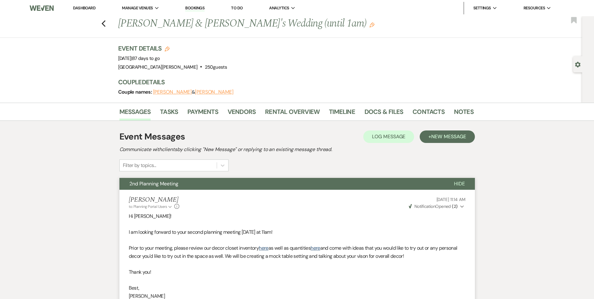
click at [90, 9] on link "Dashboard" at bounding box center [84, 7] width 22 height 5
